Goal: Information Seeking & Learning: Learn about a topic

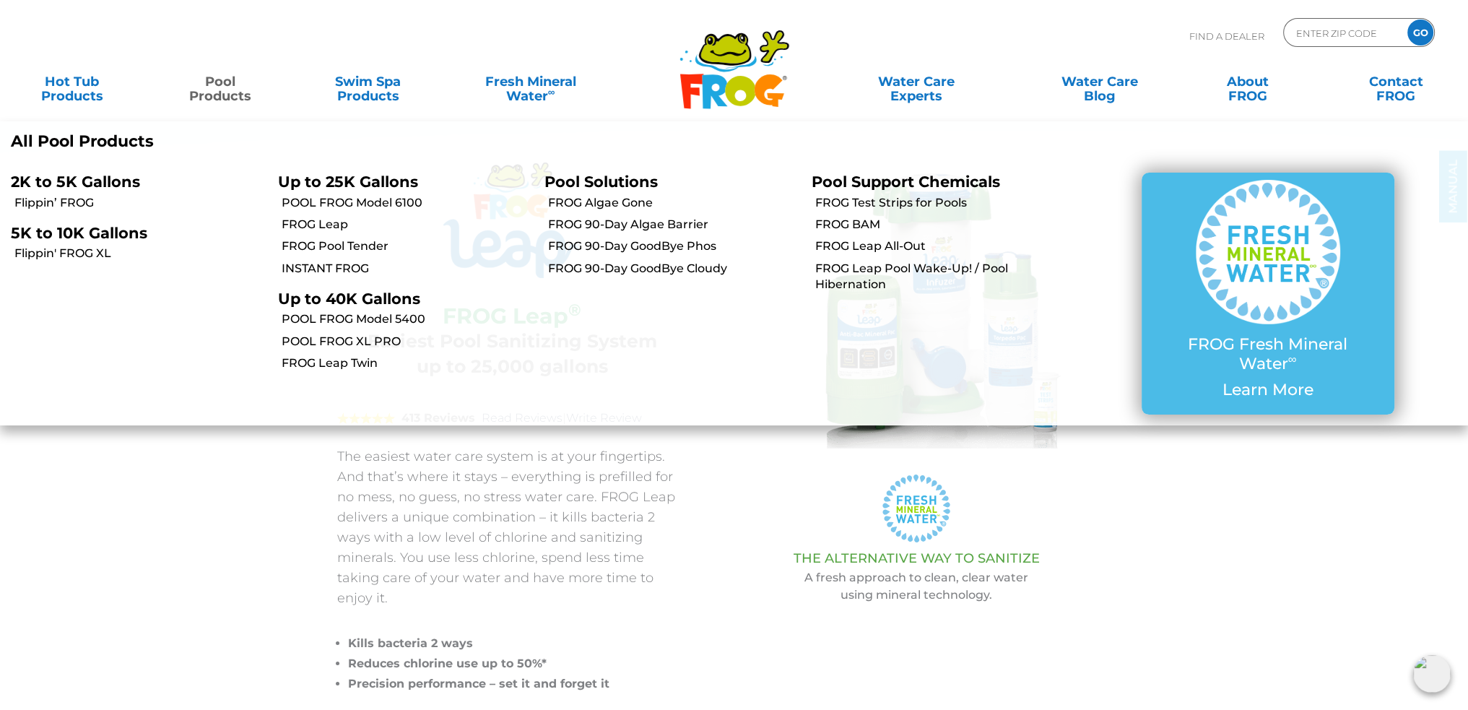
click at [231, 96] on link "Pool Products" at bounding box center [219, 81] width 115 height 29
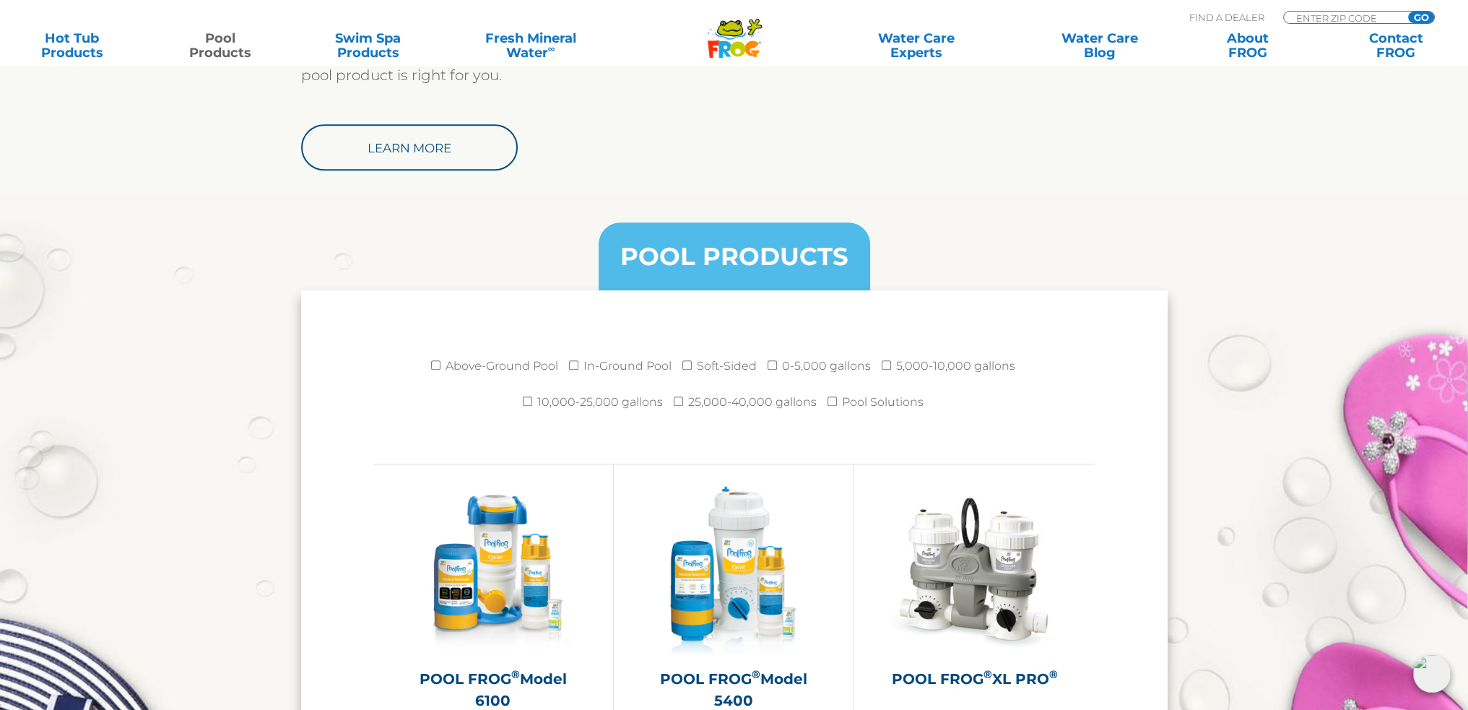
scroll to position [1805, 0]
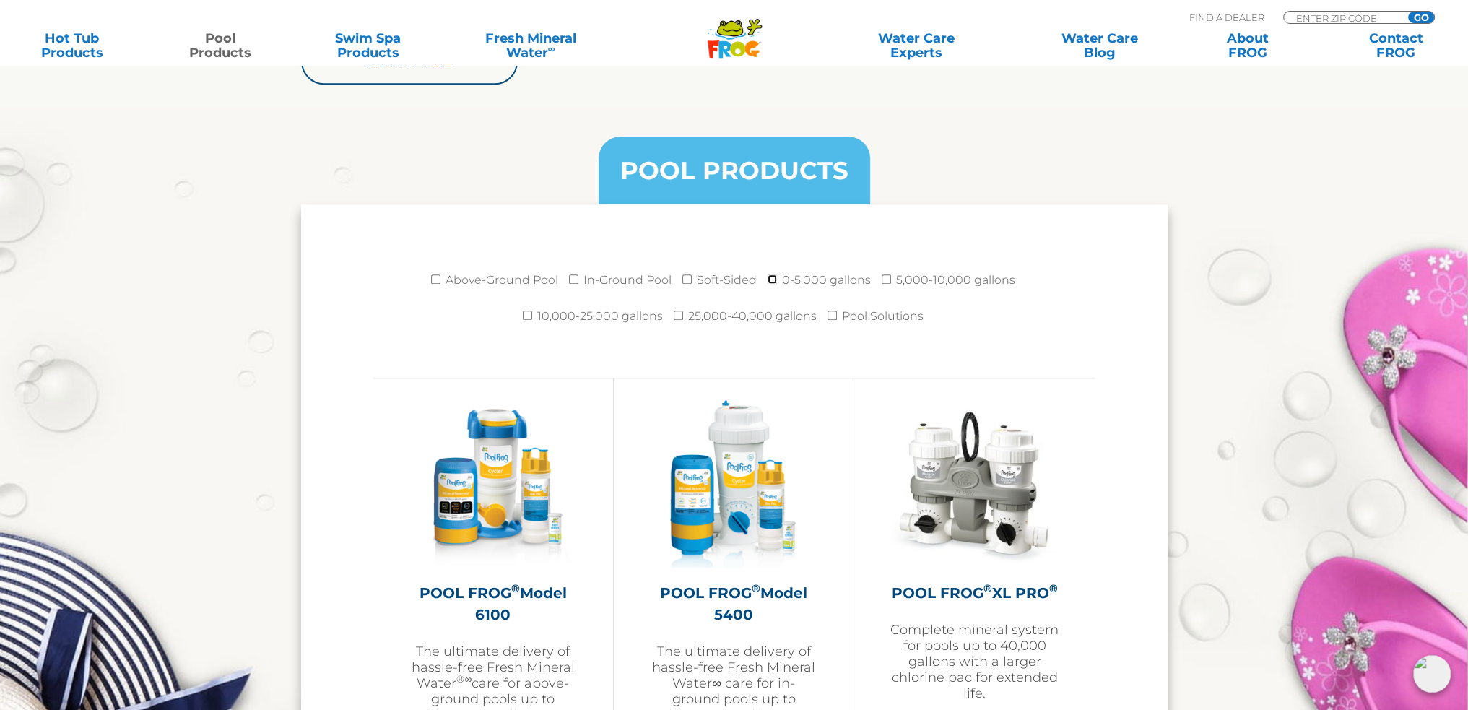
click at [775, 277] on input "0-5,000 gallons" at bounding box center [771, 278] width 9 height 9
checkbox input "true"
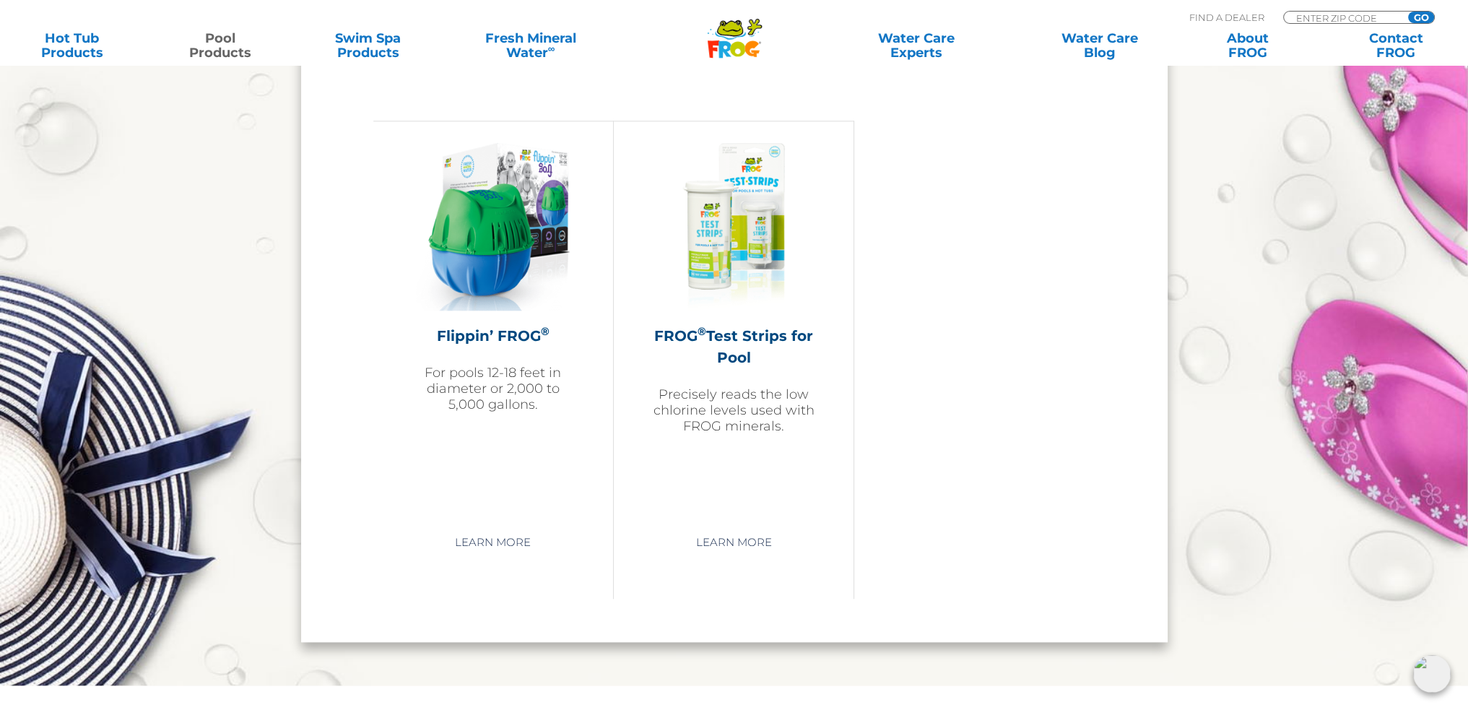
scroll to position [2094, 0]
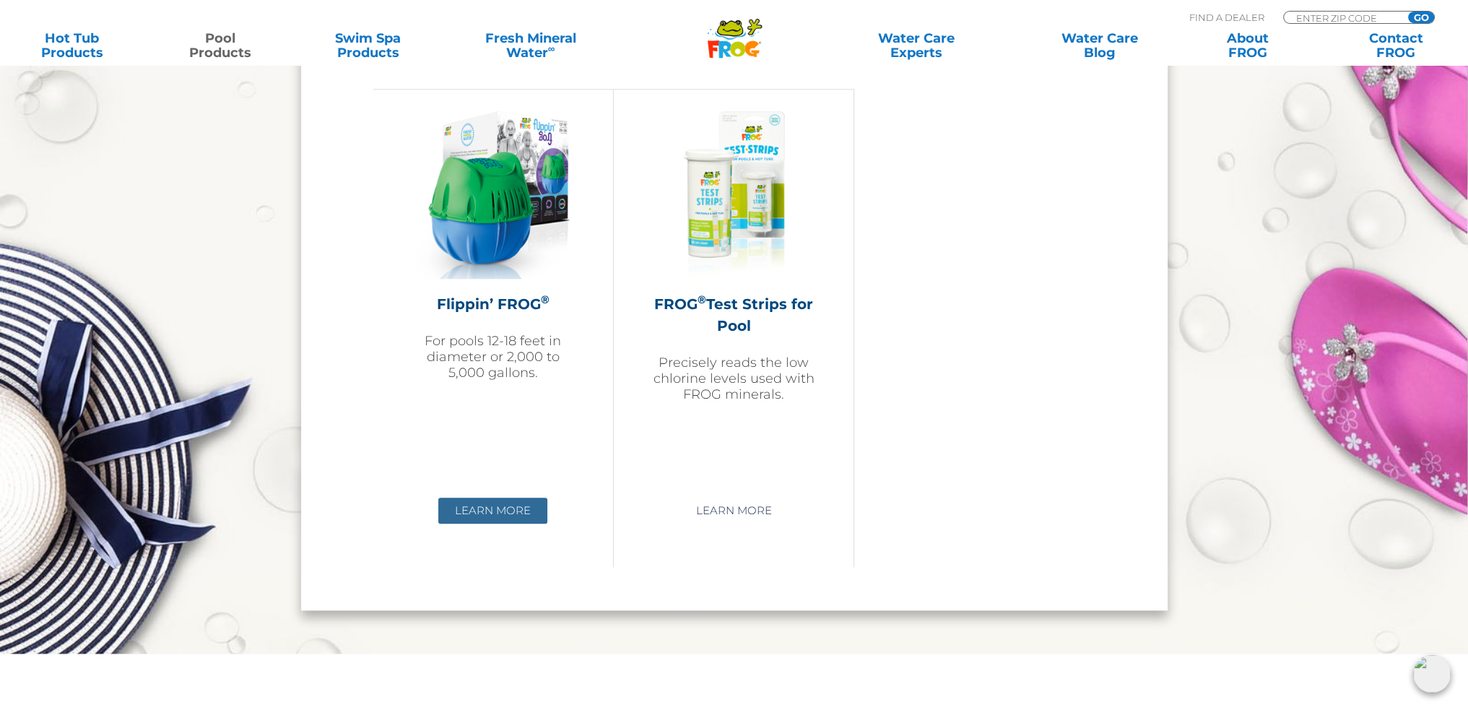
click at [496, 503] on link "Learn More" at bounding box center [492, 510] width 109 height 26
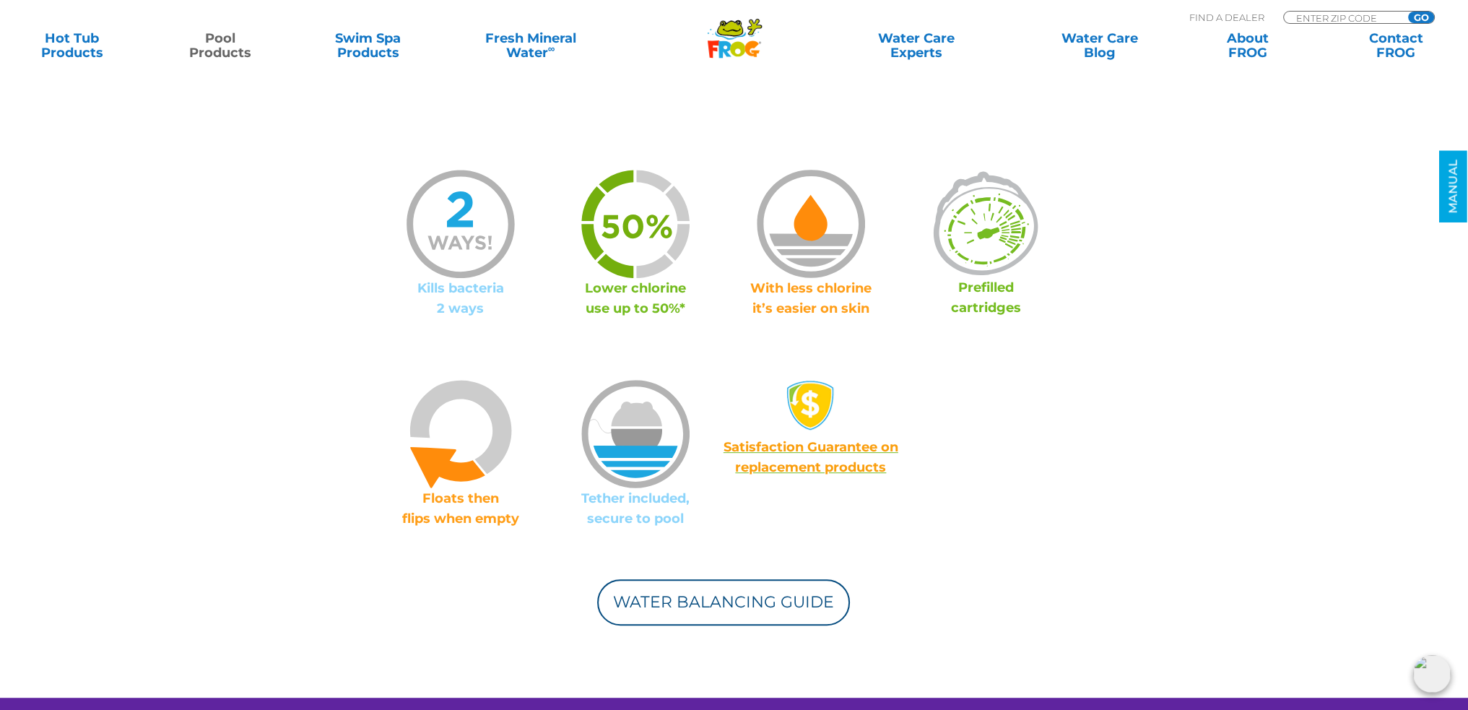
scroll to position [794, 0]
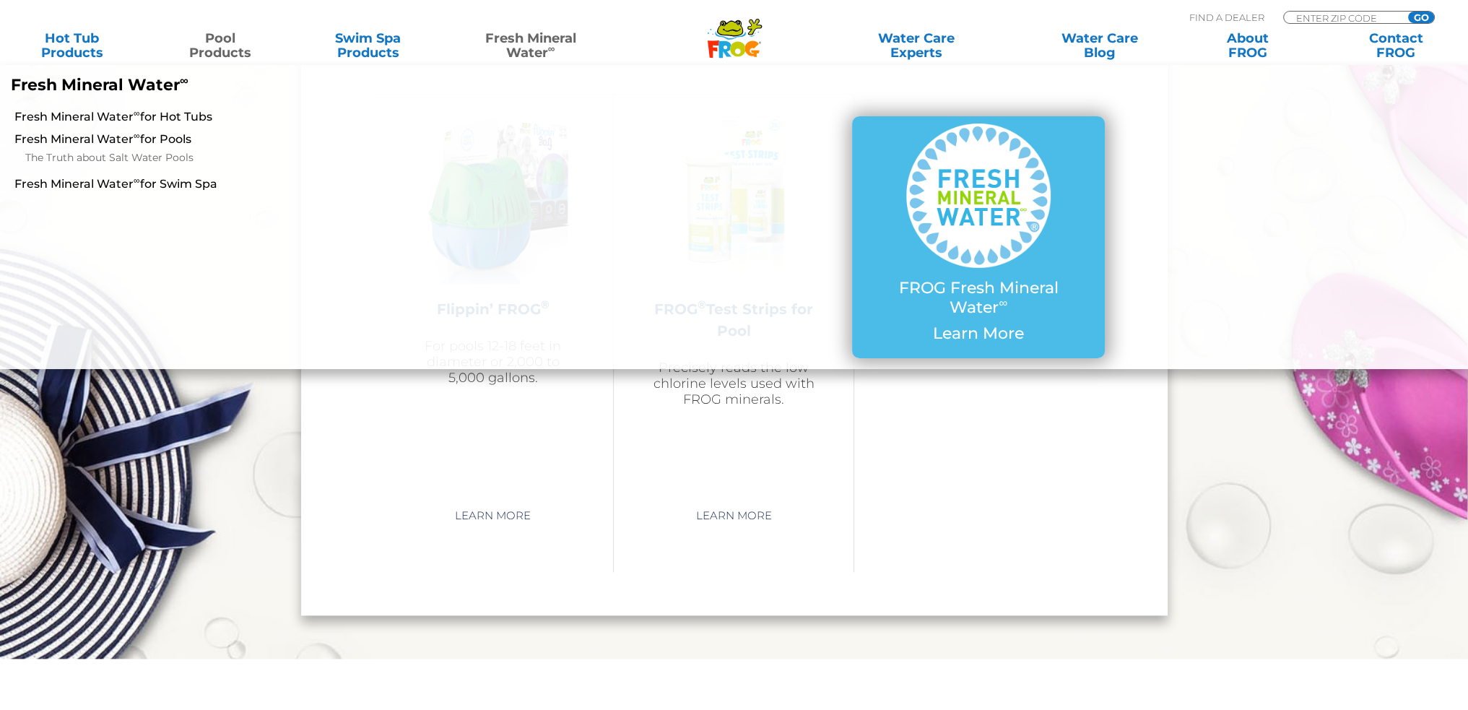
scroll to position [2094, 0]
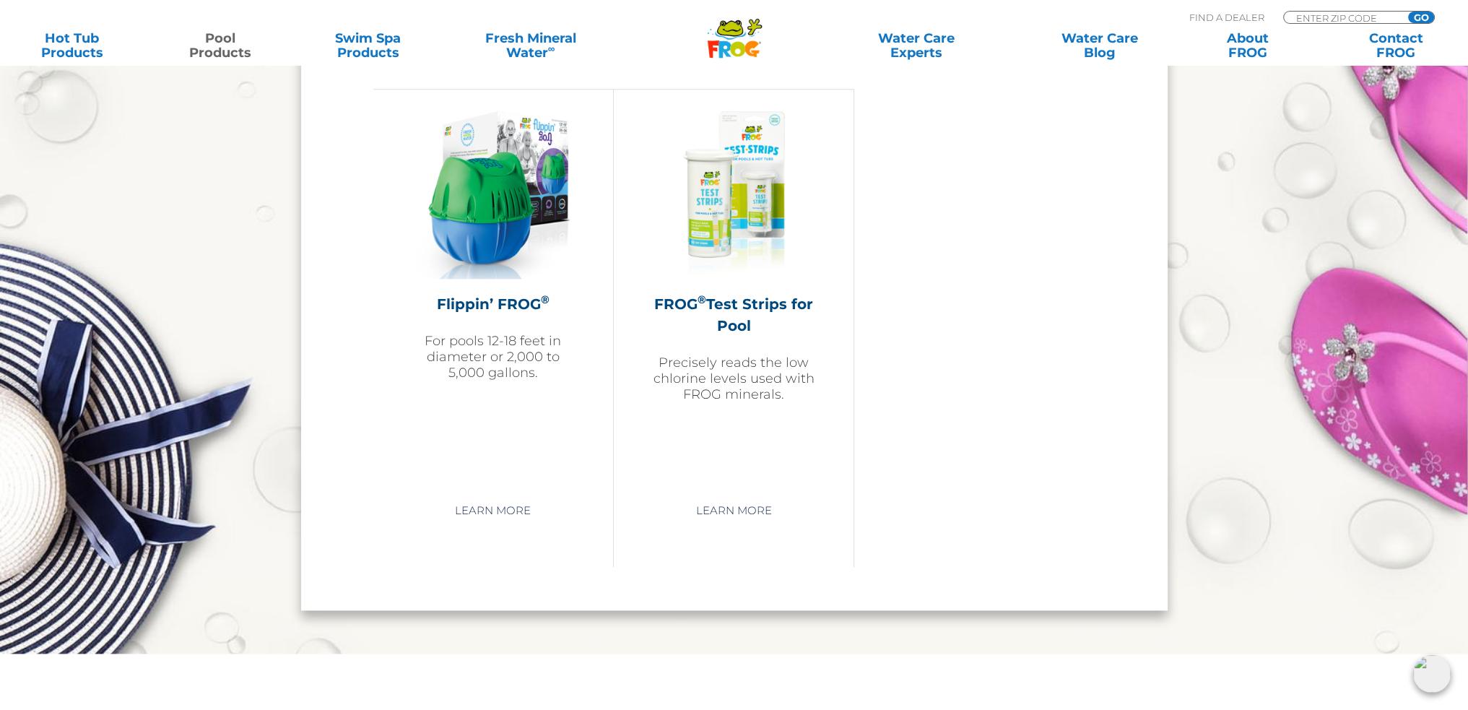
scroll to position [1805, 0]
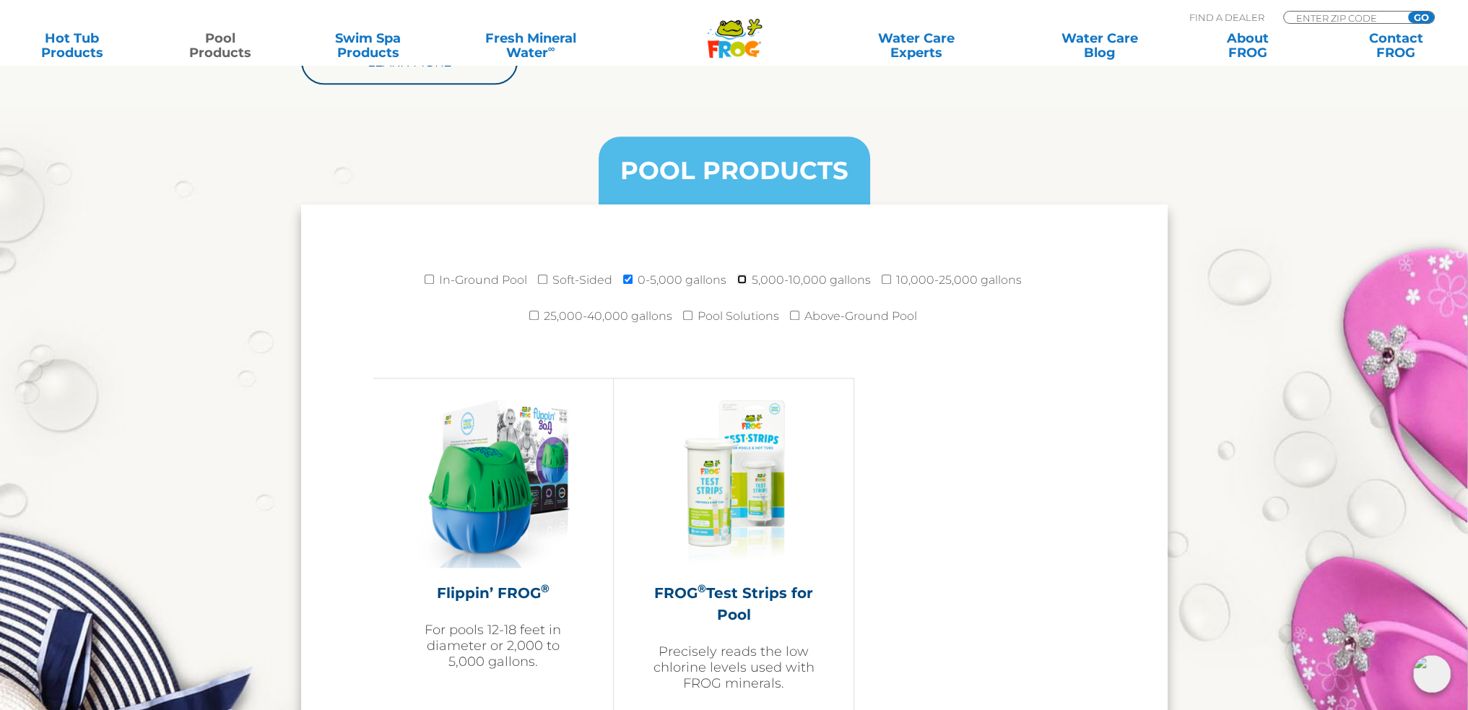
drag, startPoint x: 136, startPoint y: 4, endPoint x: 747, endPoint y: 277, distance: 669.0
click at [747, 277] on input "5,000-10,000 gallons" at bounding box center [741, 278] width 9 height 9
checkbox input "true"
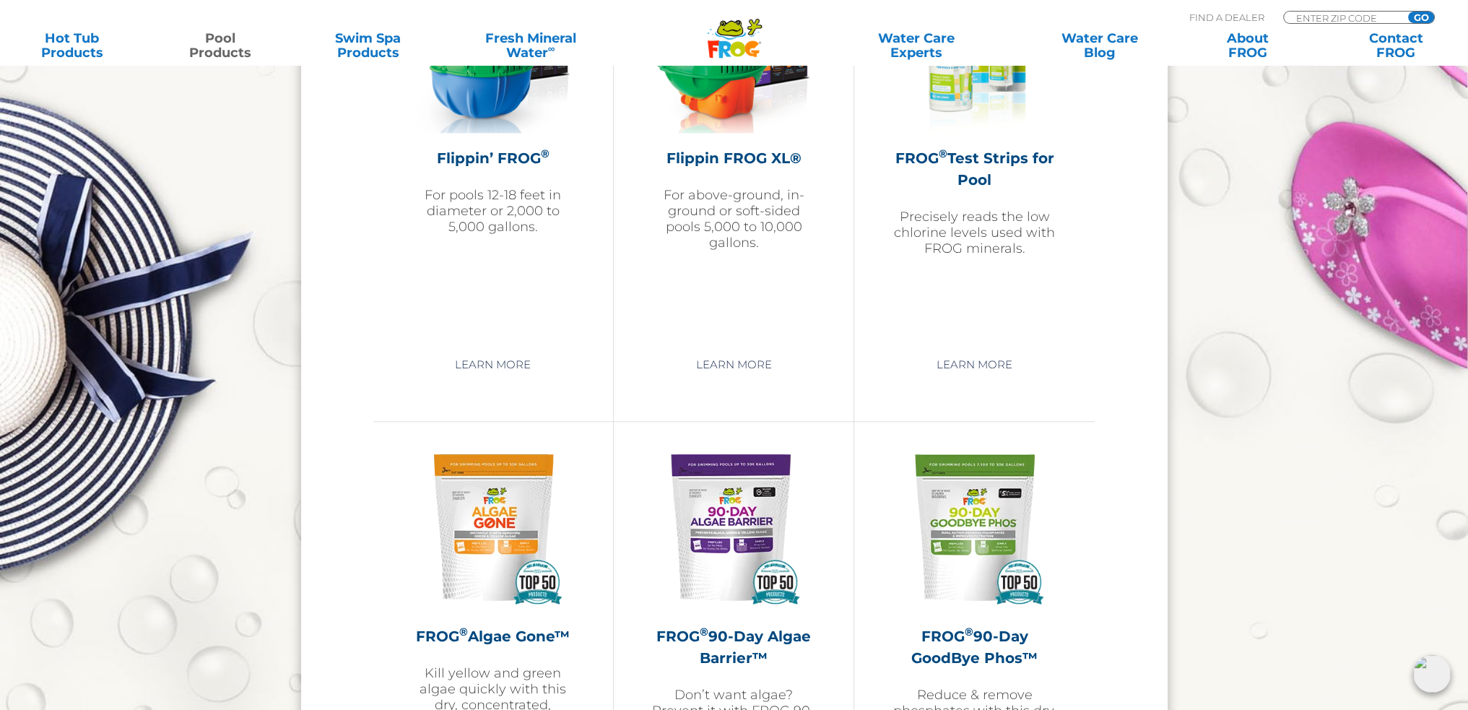
scroll to position [2238, 0]
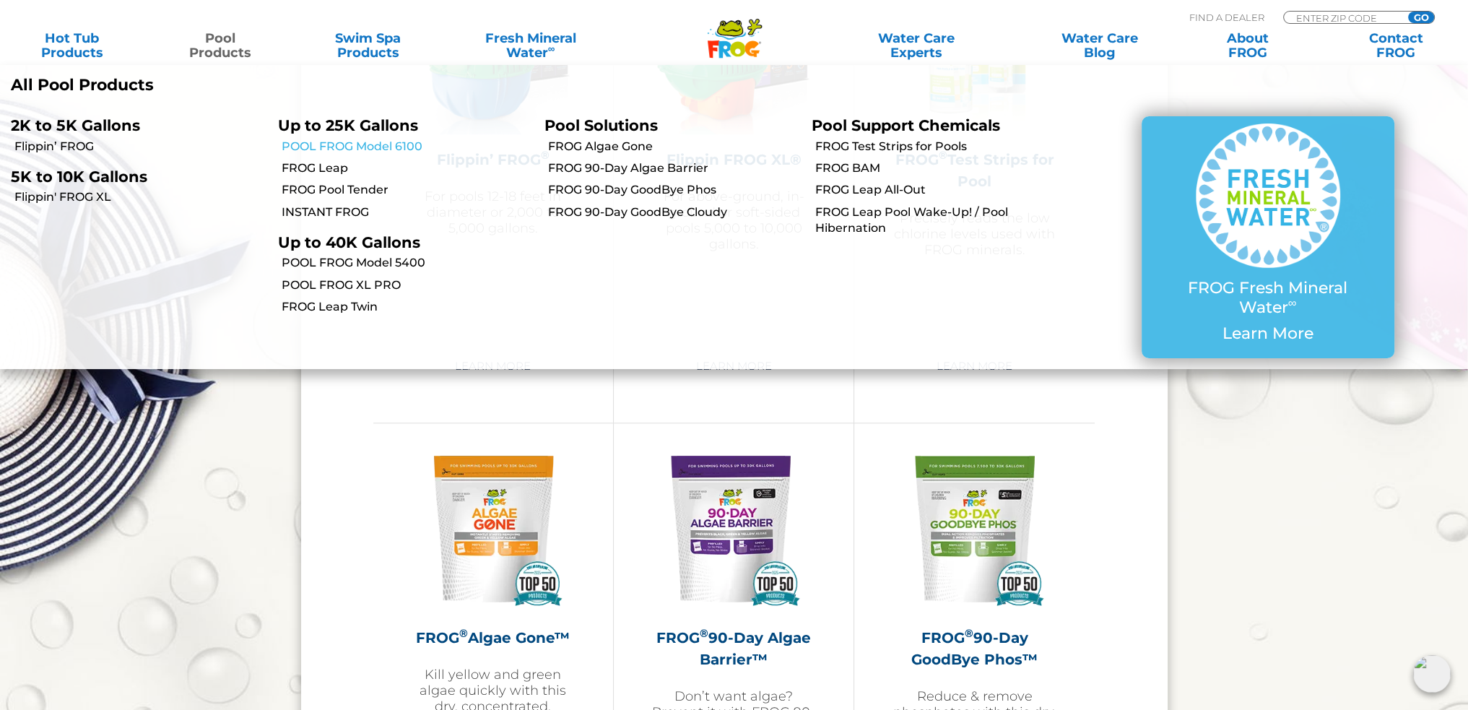
click at [299, 149] on link "POOL FROG Model 6100" at bounding box center [408, 147] width 253 height 16
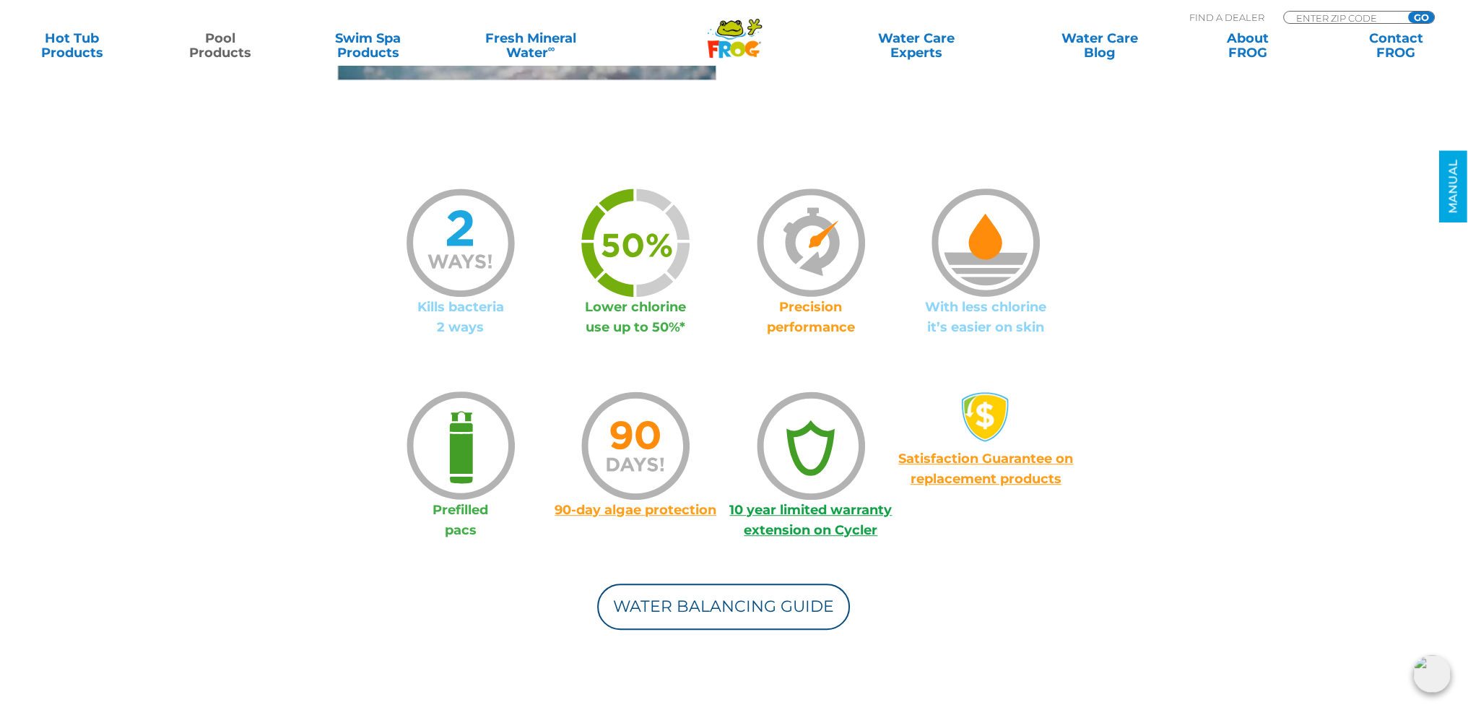
scroll to position [578, 0]
